Goal: Information Seeking & Learning: Learn about a topic

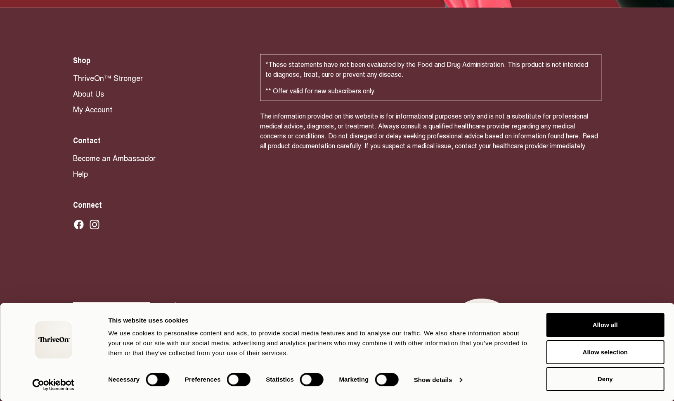
scroll to position [5608, 0]
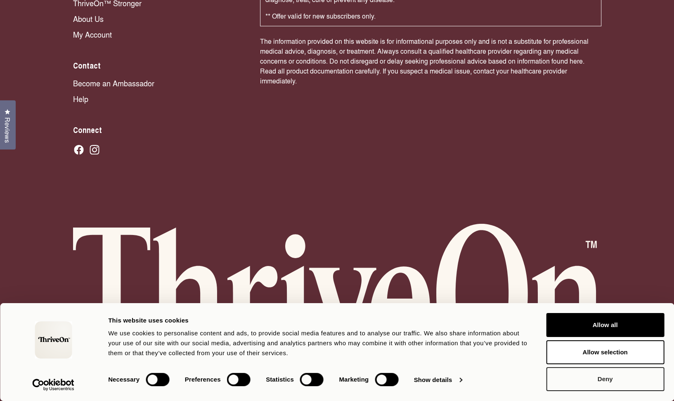
drag, startPoint x: 601, startPoint y: 383, endPoint x: 611, endPoint y: 382, distance: 10.3
click at [601, 382] on button "Deny" at bounding box center [605, 379] width 118 height 24
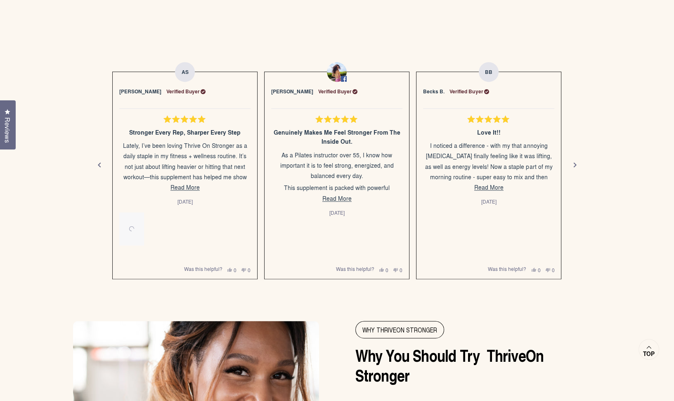
scroll to position [1434, 0]
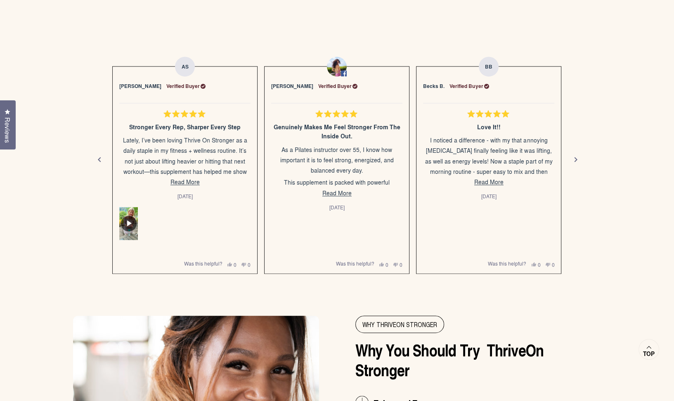
click at [578, 165] on div "Next" at bounding box center [576, 160] width 10 height 10
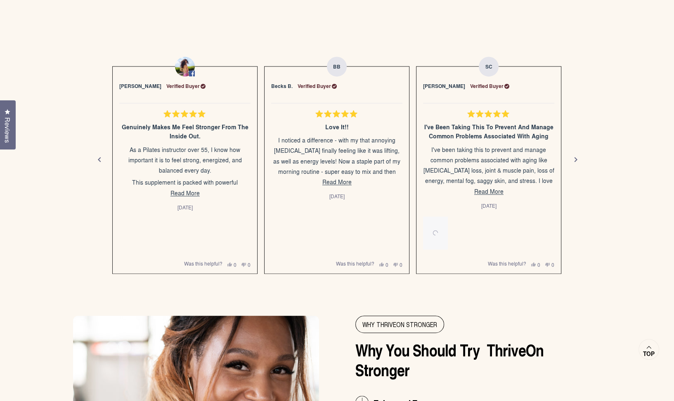
click at [578, 164] on div "Next" at bounding box center [576, 160] width 10 height 10
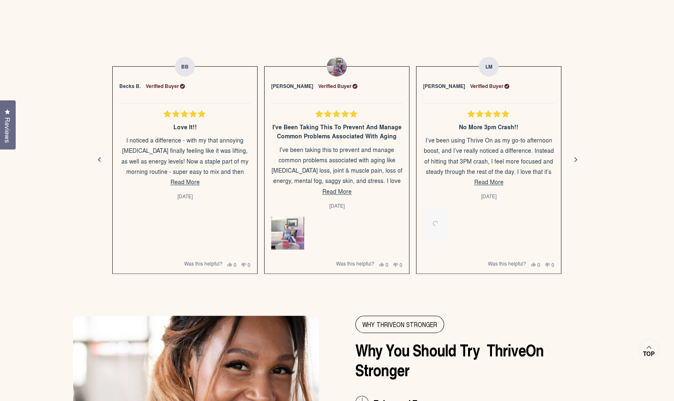
click at [577, 165] on div "Next" at bounding box center [576, 160] width 10 height 10
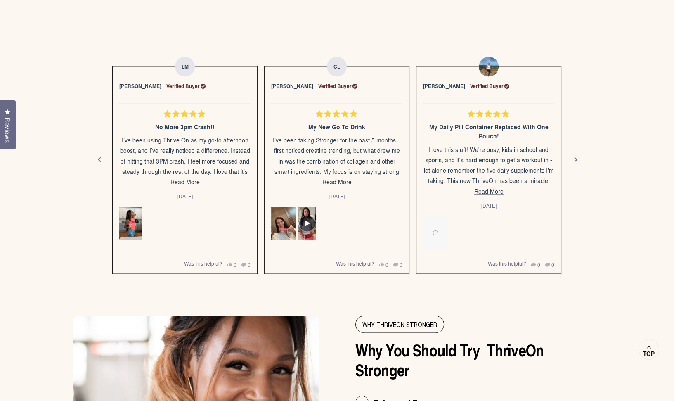
click at [577, 165] on div "Next" at bounding box center [576, 160] width 10 height 10
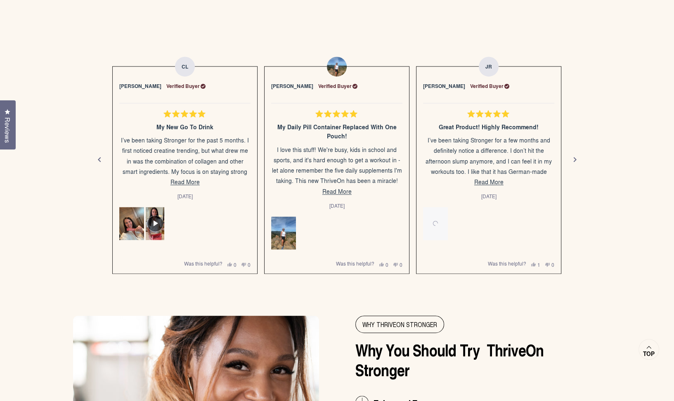
click at [93, 164] on button "Previous" at bounding box center [100, 160] width 20 height 20
click at [573, 164] on div "Next" at bounding box center [576, 160] width 10 height 10
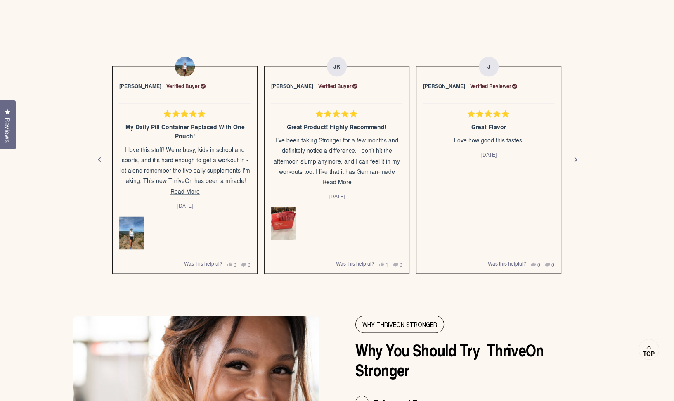
click at [572, 164] on div "Next" at bounding box center [576, 160] width 10 height 10
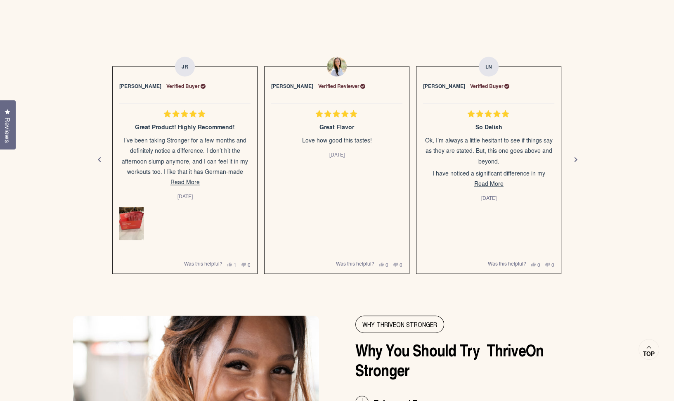
click at [572, 163] on div "Next" at bounding box center [576, 160] width 10 height 10
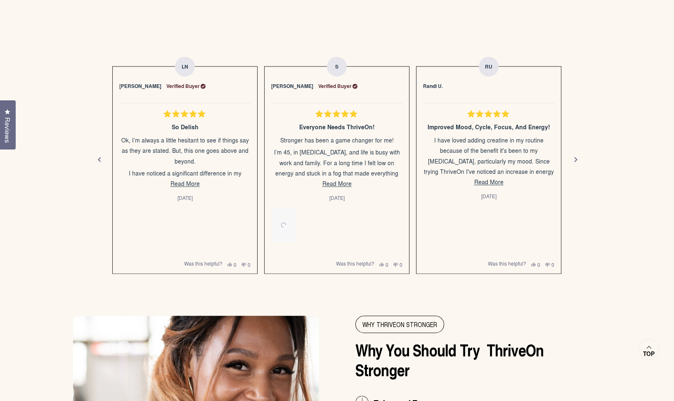
click at [571, 163] on div "Next" at bounding box center [576, 160] width 10 height 10
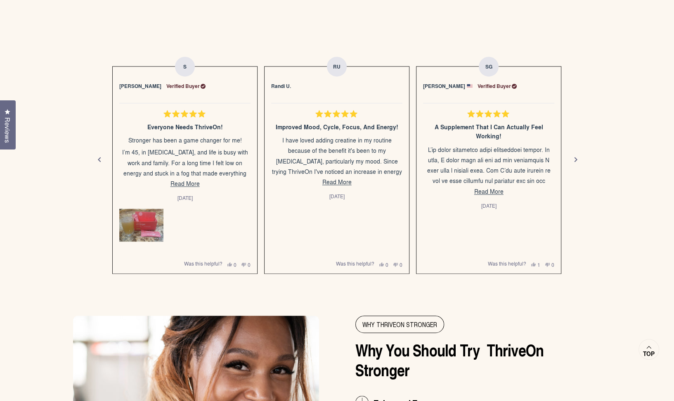
click at [571, 163] on div "Next" at bounding box center [576, 160] width 10 height 10
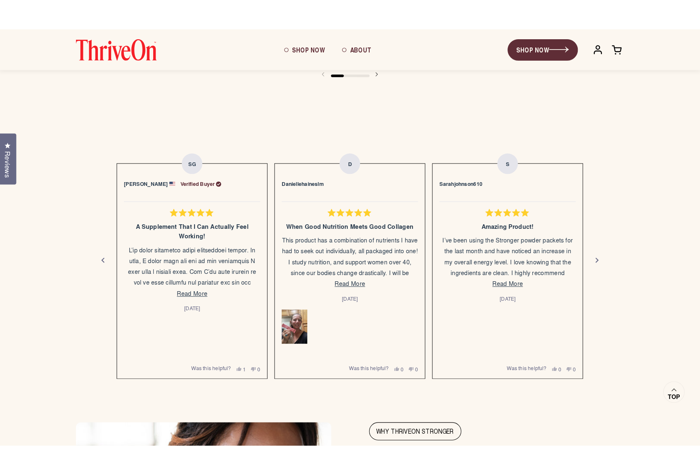
scroll to position [0, 0]
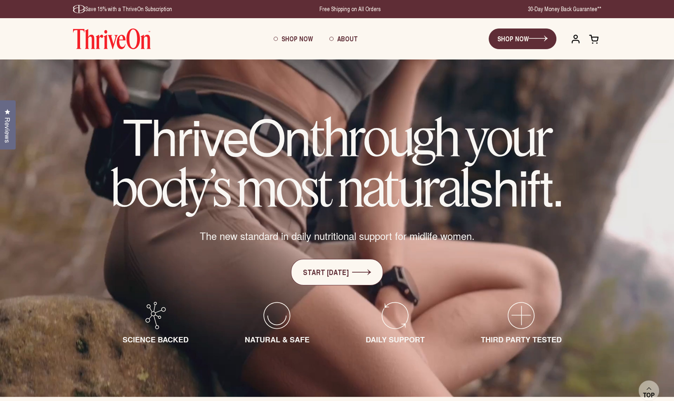
click at [285, 360] on video "Your browser does not support the video tag." at bounding box center [337, 227] width 674 height 337
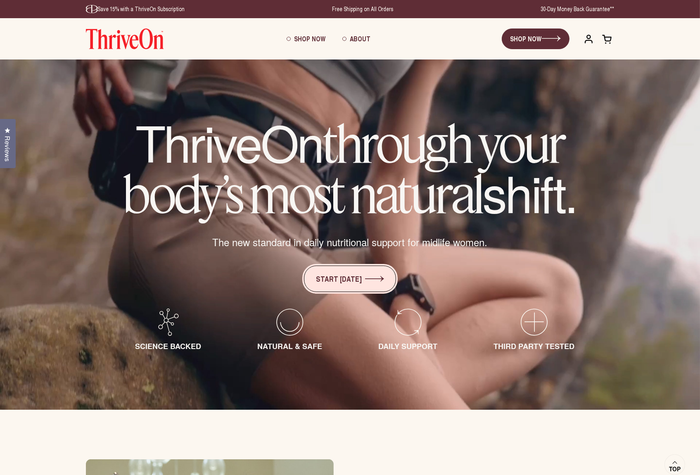
click at [339, 285] on link "START [DATE]" at bounding box center [350, 279] width 92 height 26
